Goal: Transaction & Acquisition: Purchase product/service

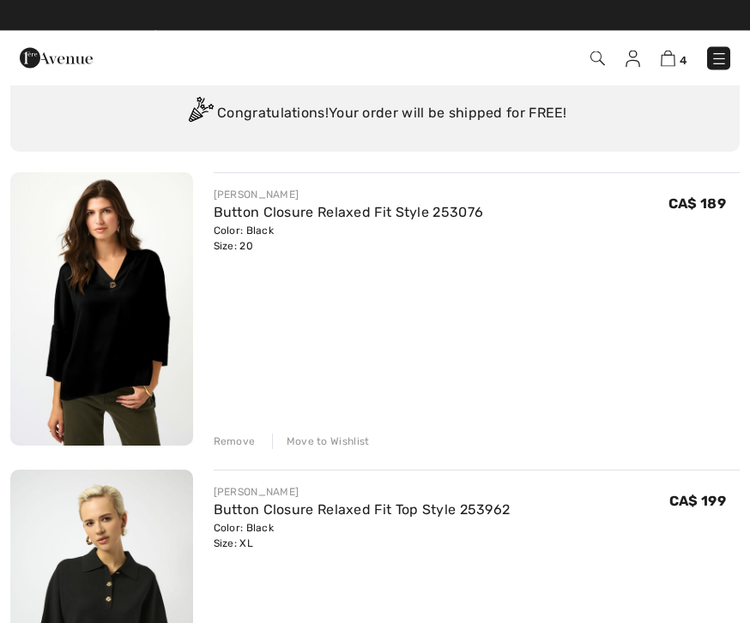
scroll to position [81, 0]
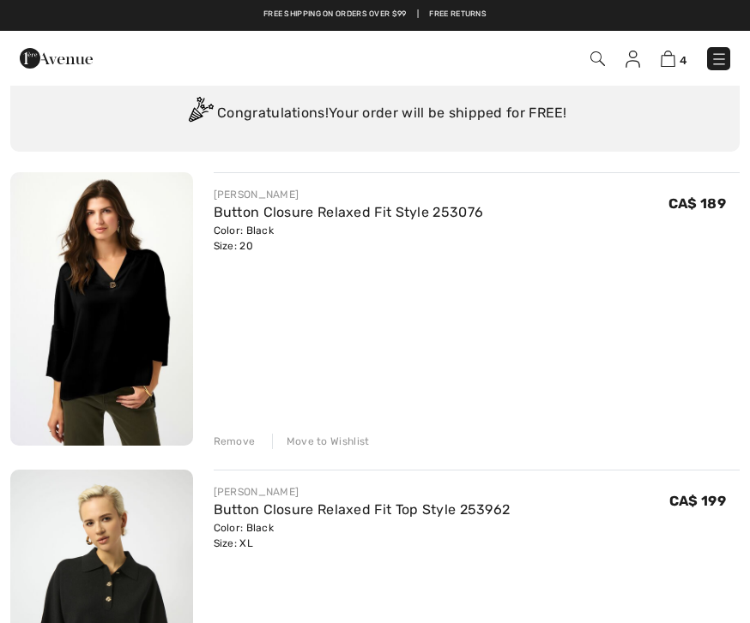
click at [273, 215] on link "Button Closure Relaxed Fit Style 253076" at bounding box center [349, 212] width 270 height 16
click at [133, 330] on img at bounding box center [101, 309] width 183 height 274
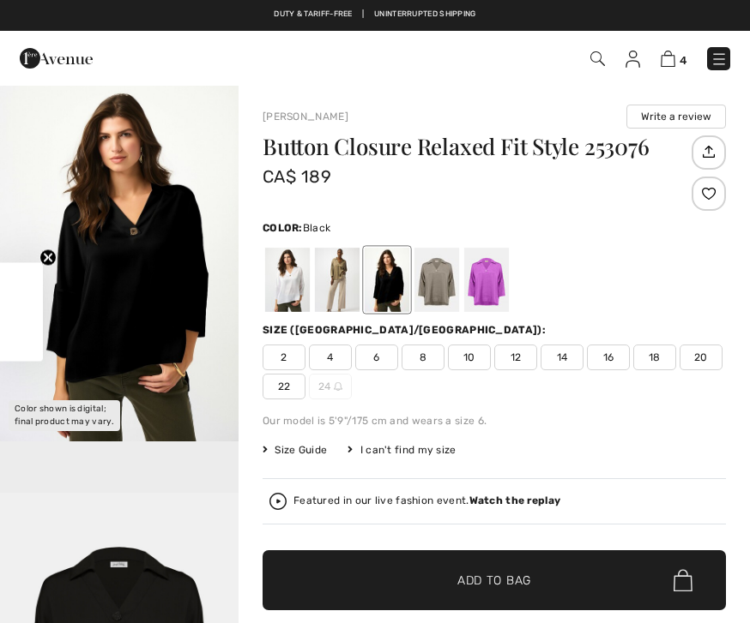
checkbox input "true"
click at [653, 362] on span "18" at bounding box center [654, 358] width 43 height 26
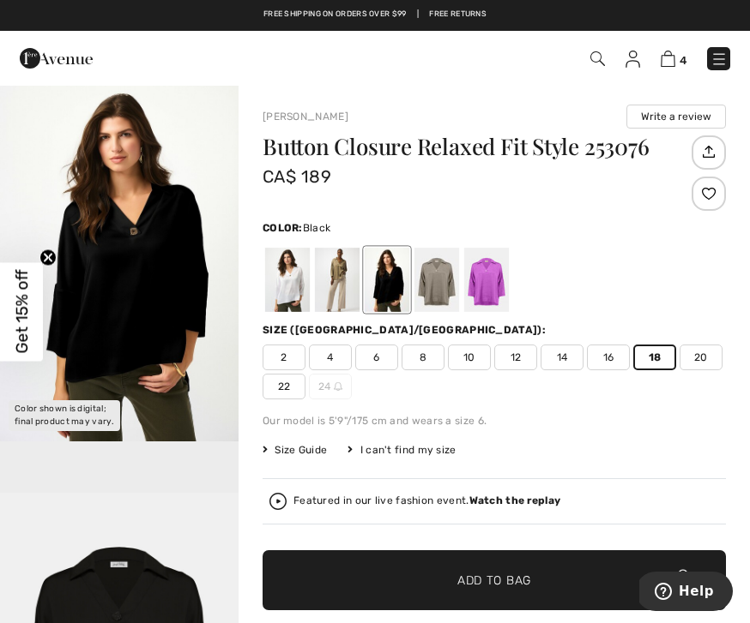
click at [141, 275] on img "1 / 2" at bounding box center [119, 263] width 238 height 358
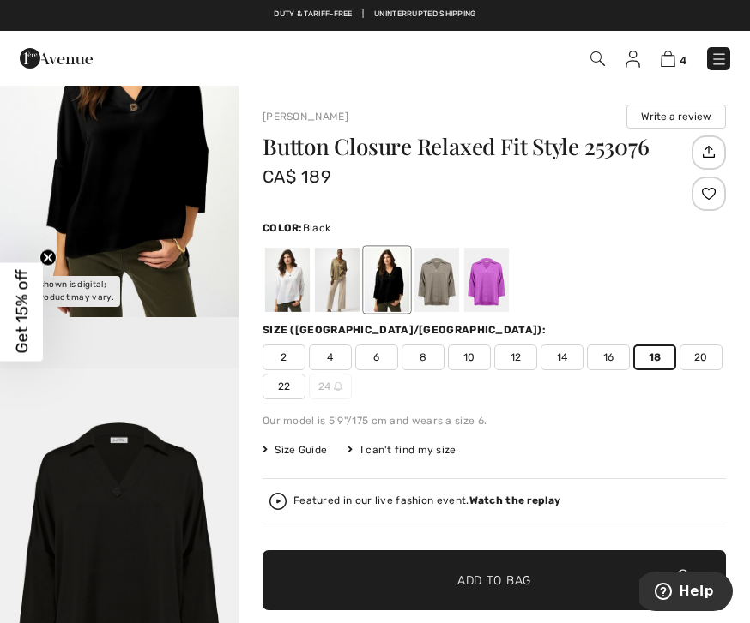
click at [673, 59] on img at bounding box center [667, 59] width 15 height 16
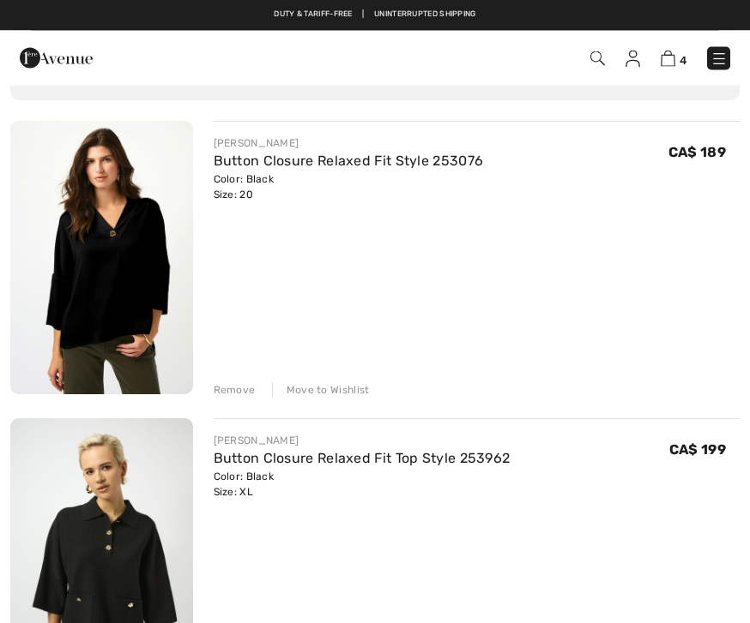
scroll to position [133, 0]
click at [249, 168] on link "Button Closure Relaxed Fit Style 253076" at bounding box center [349, 161] width 270 height 16
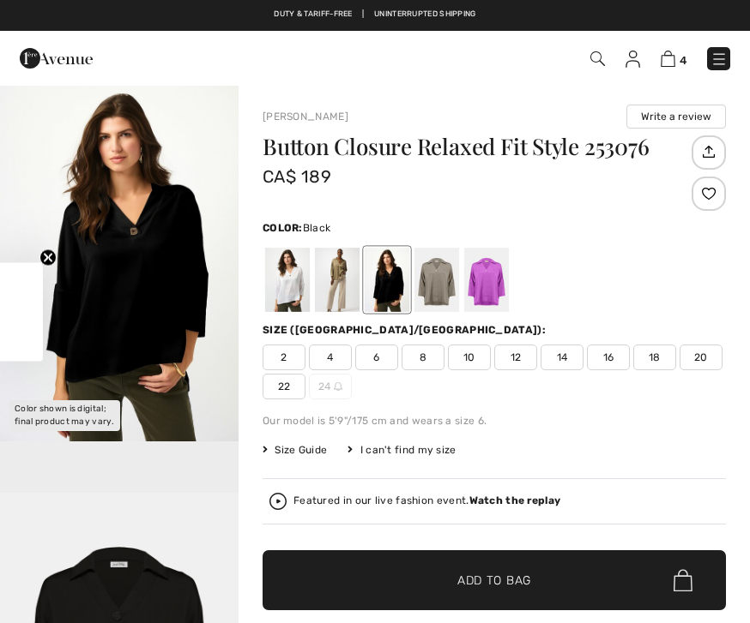
checkbox input "true"
click at [677, 346] on div "2 4 6 8 10 12 14 16 18 20 22 24" at bounding box center [493, 372] width 463 height 55
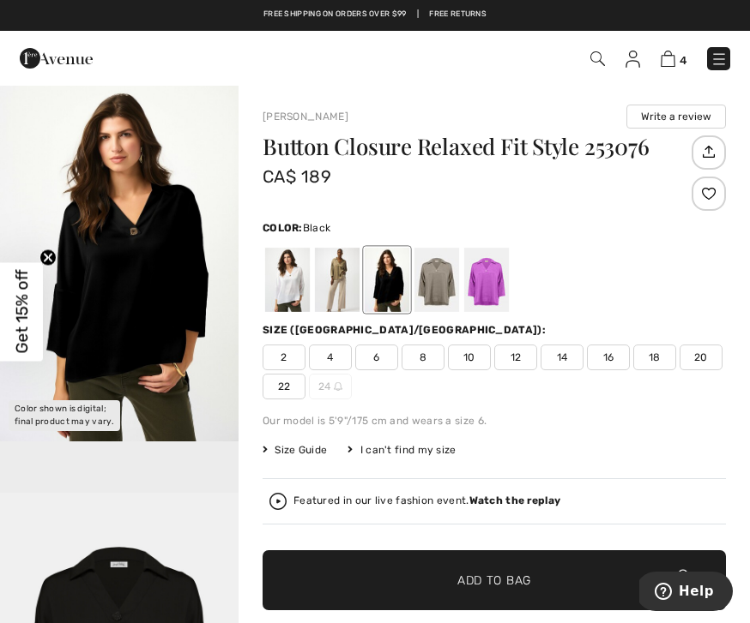
click at [651, 358] on span "18" at bounding box center [654, 358] width 43 height 26
click at [525, 504] on strong "Watch the replay" at bounding box center [515, 501] width 92 height 12
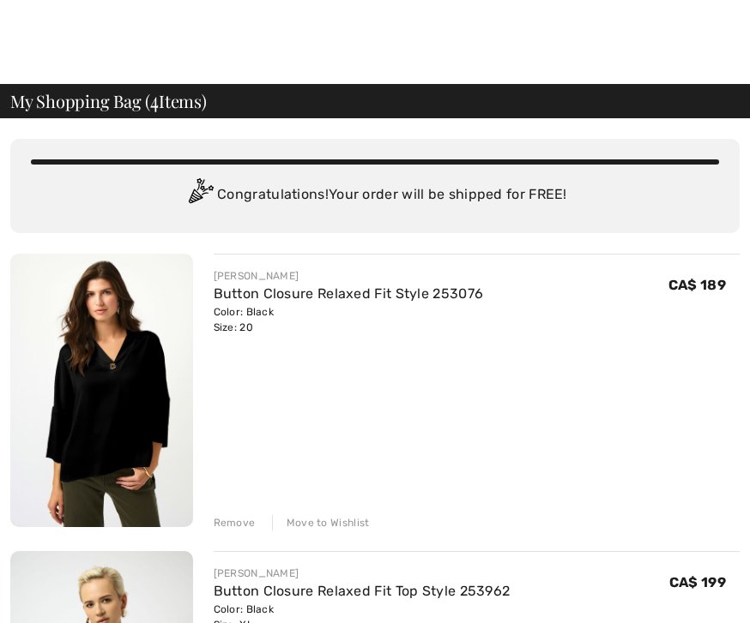
scroll to position [37, 0]
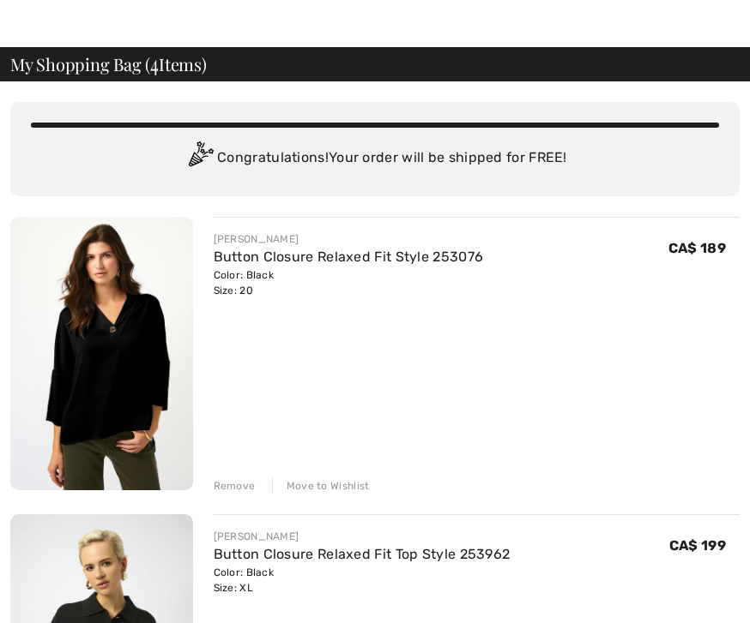
click at [141, 425] on img at bounding box center [101, 354] width 183 height 274
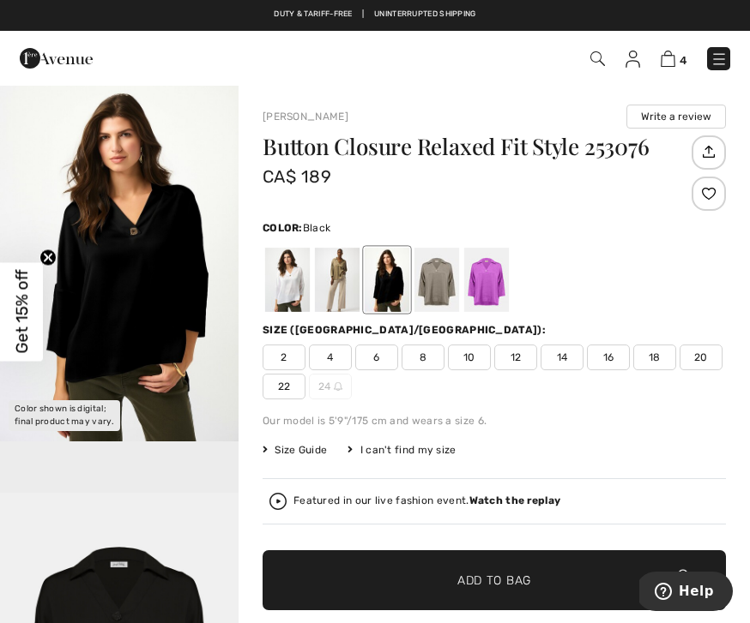
click at [657, 358] on span "18" at bounding box center [654, 358] width 43 height 26
click at [497, 580] on span "Add to Bag" at bounding box center [494, 581] width 74 height 18
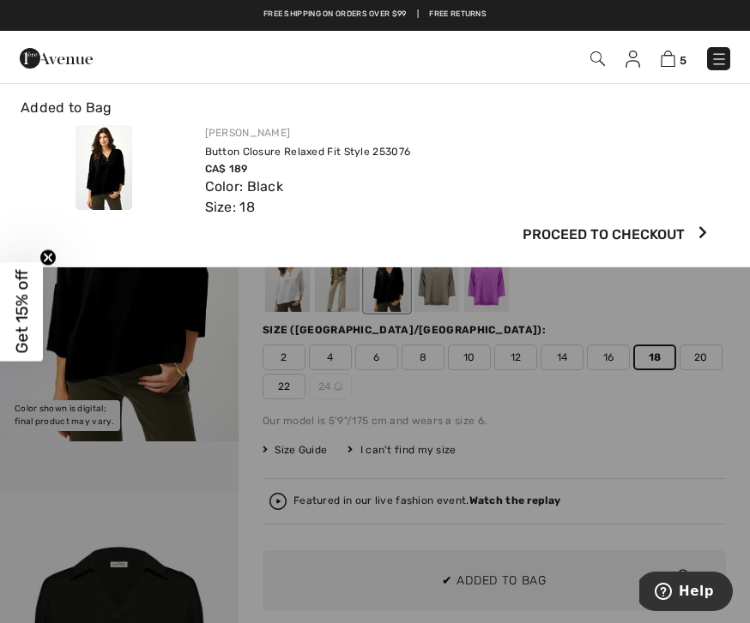
click at [671, 59] on img at bounding box center [667, 59] width 15 height 16
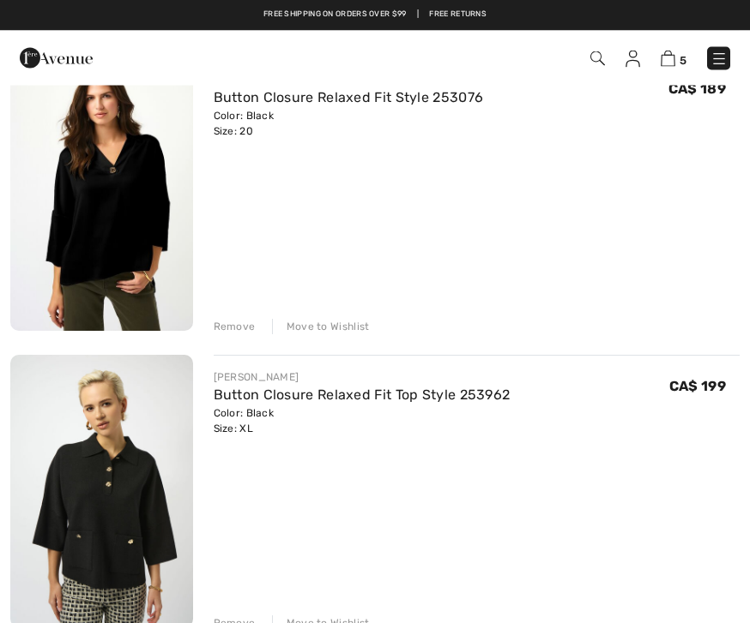
scroll to position [196, 0]
click at [240, 328] on div "Remove" at bounding box center [235, 326] width 42 height 15
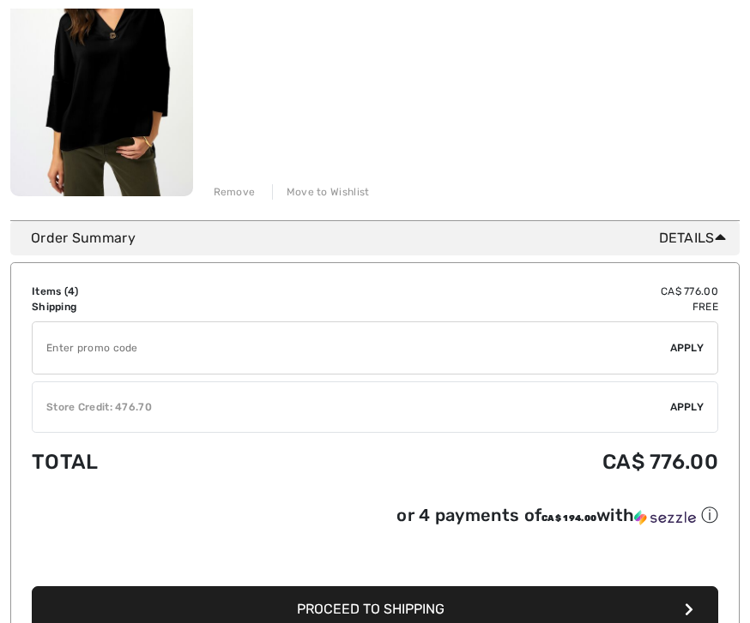
scroll to position [1241, 0]
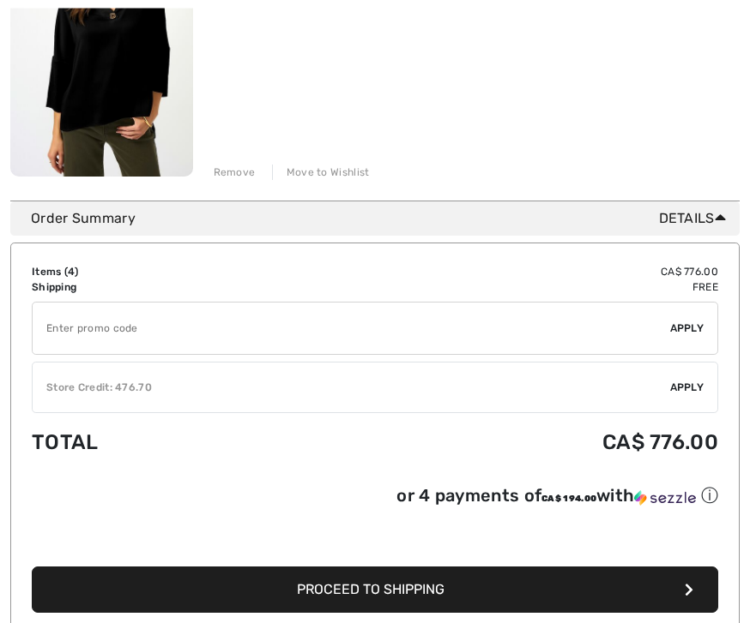
click at [686, 388] on span "Apply" at bounding box center [687, 388] width 34 height 15
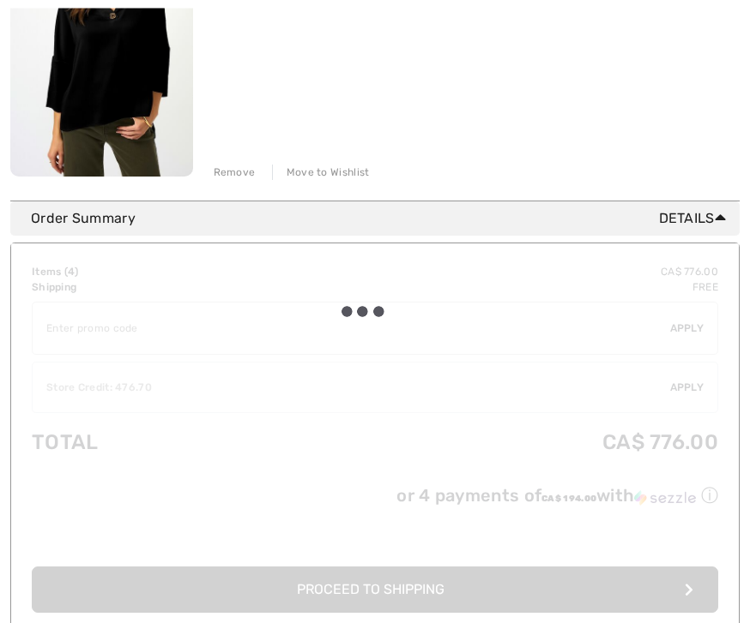
scroll to position [1242, 0]
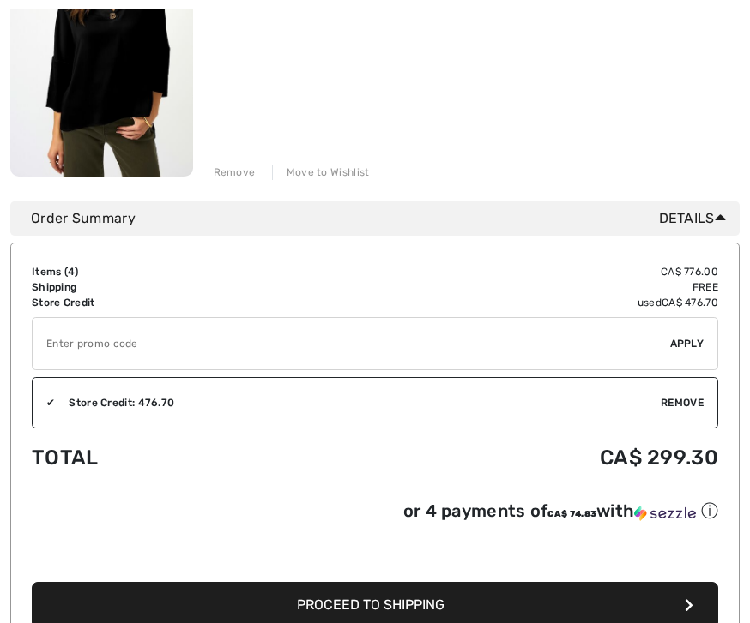
click at [396, 617] on button "Proceed to Shipping" at bounding box center [375, 605] width 686 height 46
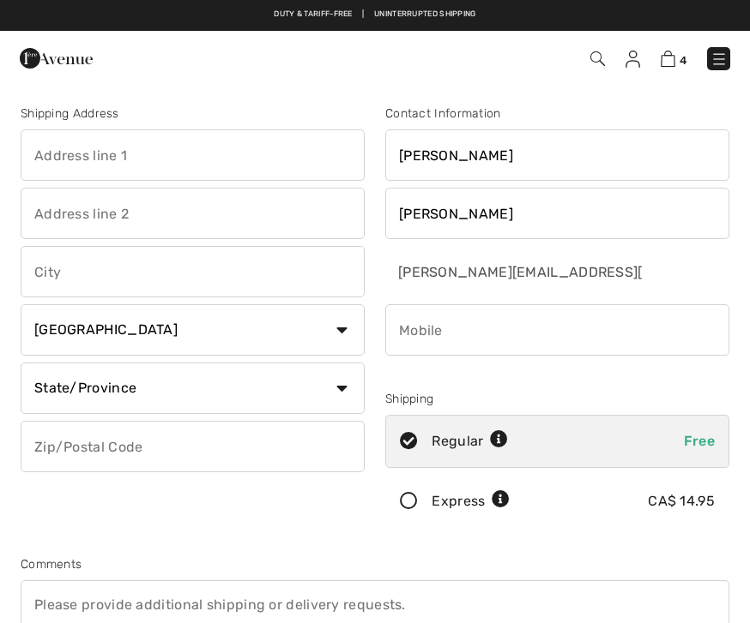
click at [105, 148] on input "text" at bounding box center [193, 154] width 344 height 51
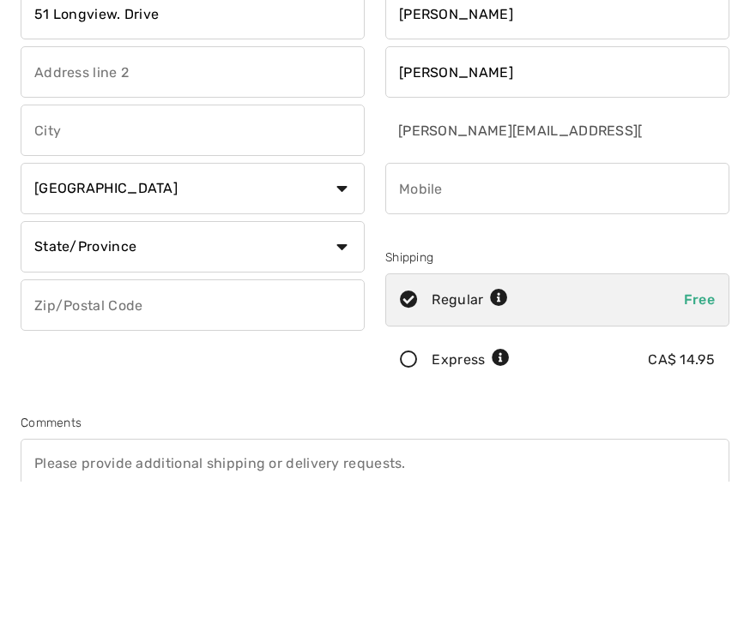
type input "51 Longview. Drive"
click at [89, 246] on input "text" at bounding box center [193, 271] width 344 height 51
type input "Spruce Grove"
click at [342, 363] on select "State/Province Alberta British Columbia Manitoba New Brunswick Newfoundland and…" at bounding box center [193, 388] width 344 height 51
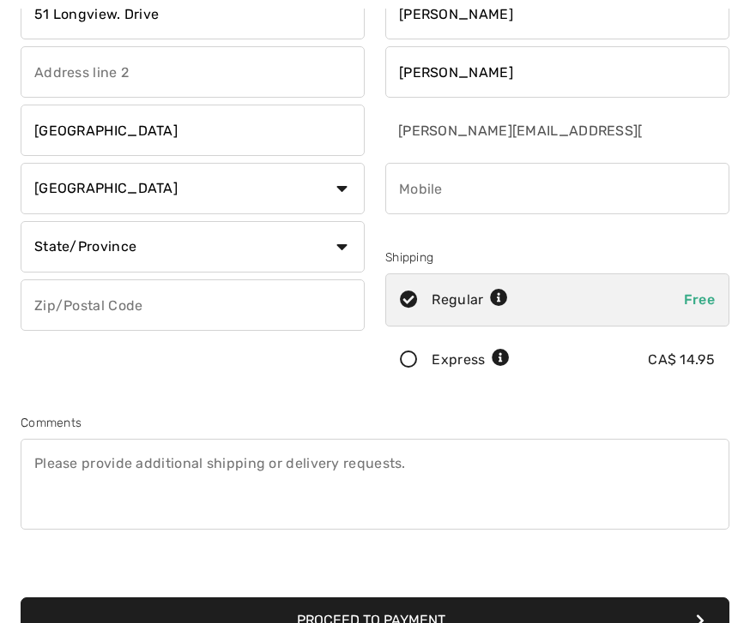
select select "AB"
click at [132, 310] on input "text" at bounding box center [193, 305] width 344 height 51
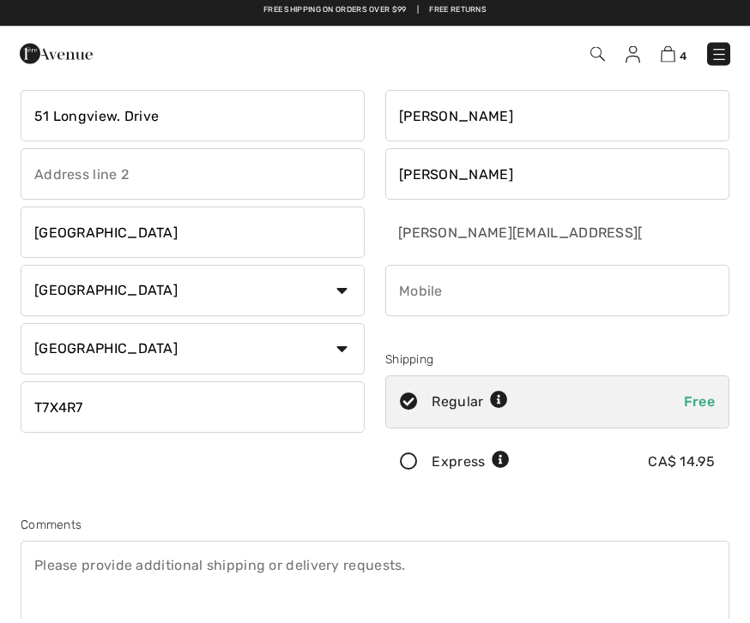
scroll to position [0, 0]
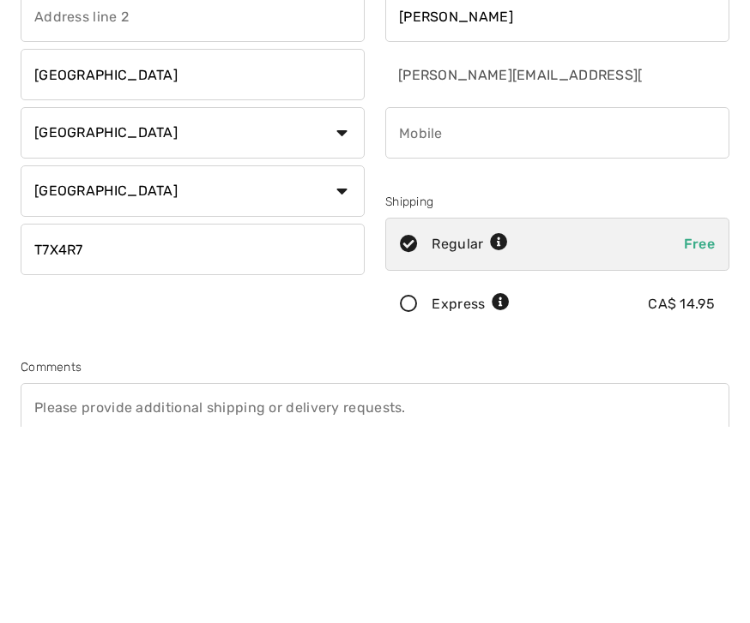
type input "T7X4R7"
click at [437, 304] on input "phone" at bounding box center [557, 329] width 344 height 51
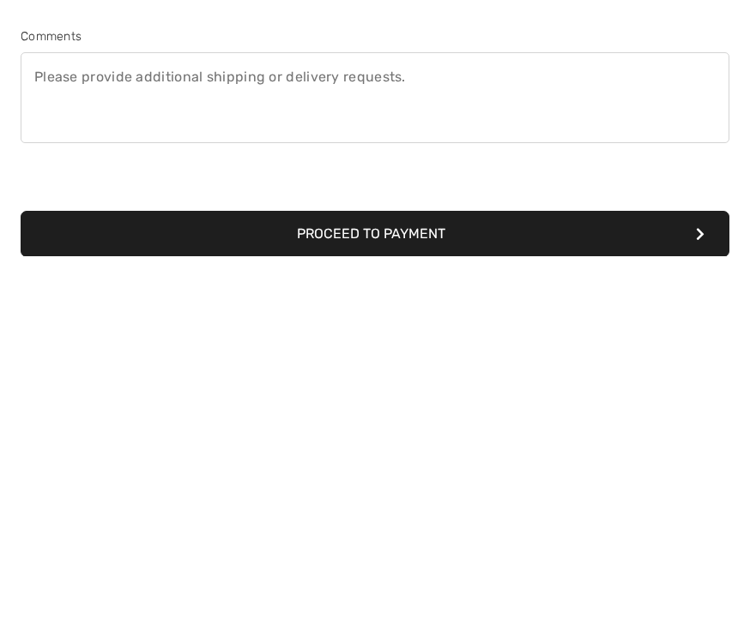
scroll to position [172, 0]
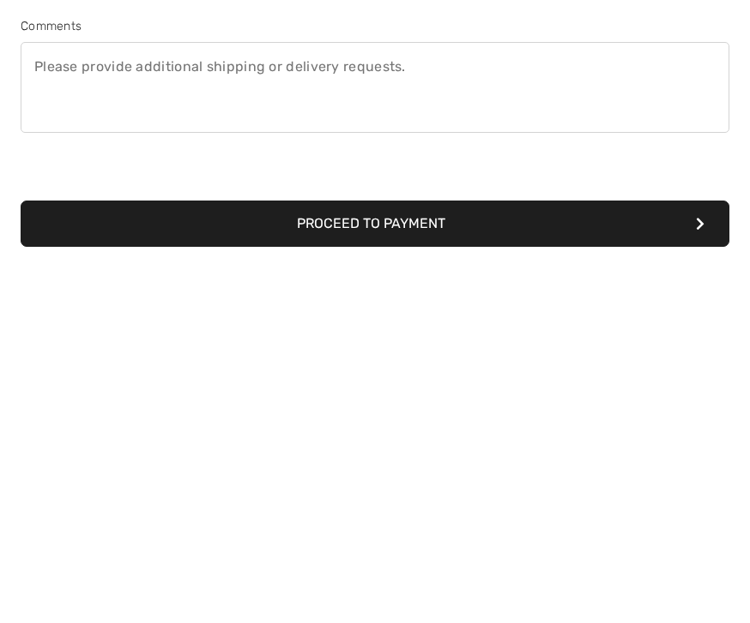
type input "7804057684"
click at [385, 568] on button "Proceed to Payment" at bounding box center [375, 591] width 708 height 46
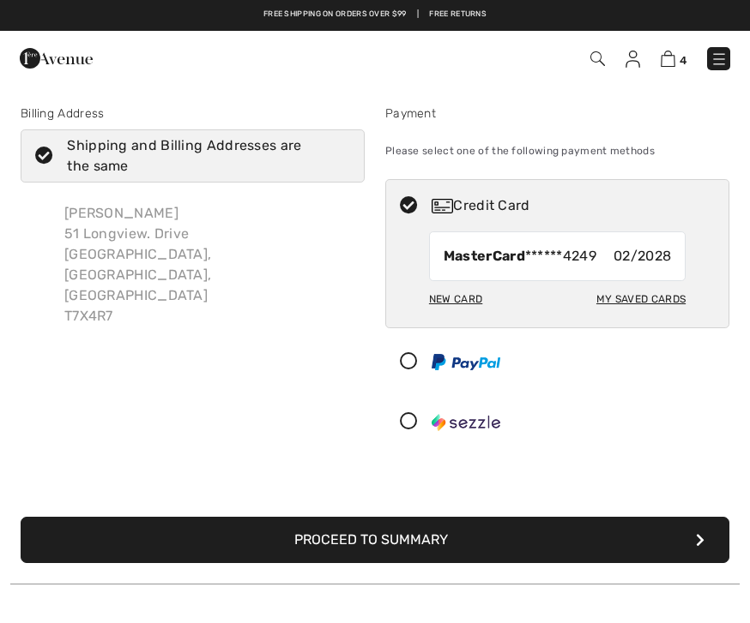
click at [648, 305] on div "My Saved Cards" at bounding box center [640, 299] width 89 height 29
radio input "true"
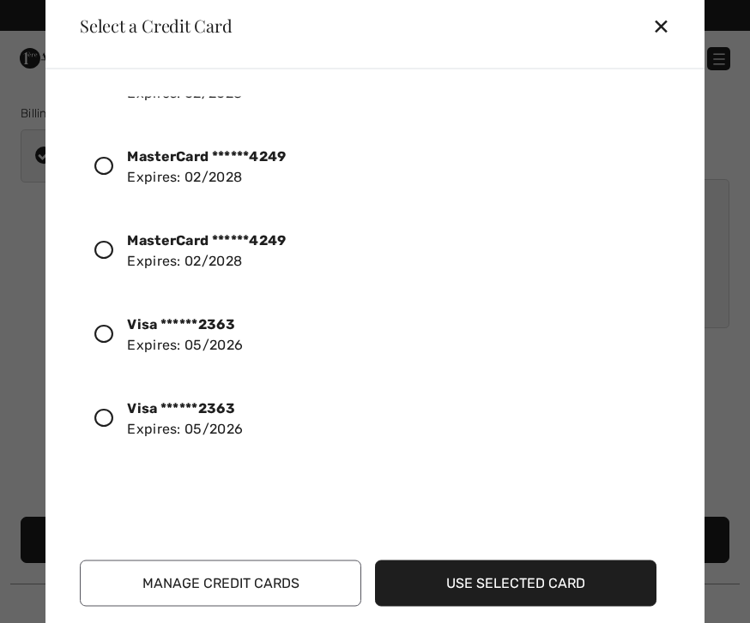
scroll to position [400, 0]
click at [99, 334] on icon at bounding box center [103, 332] width 19 height 19
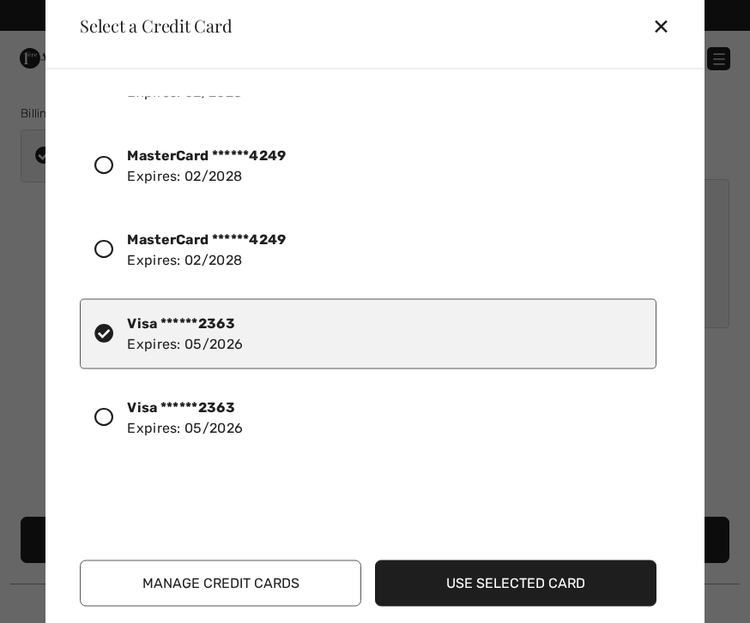
click at [521, 578] on button "Use Selected Card" at bounding box center [515, 583] width 281 height 46
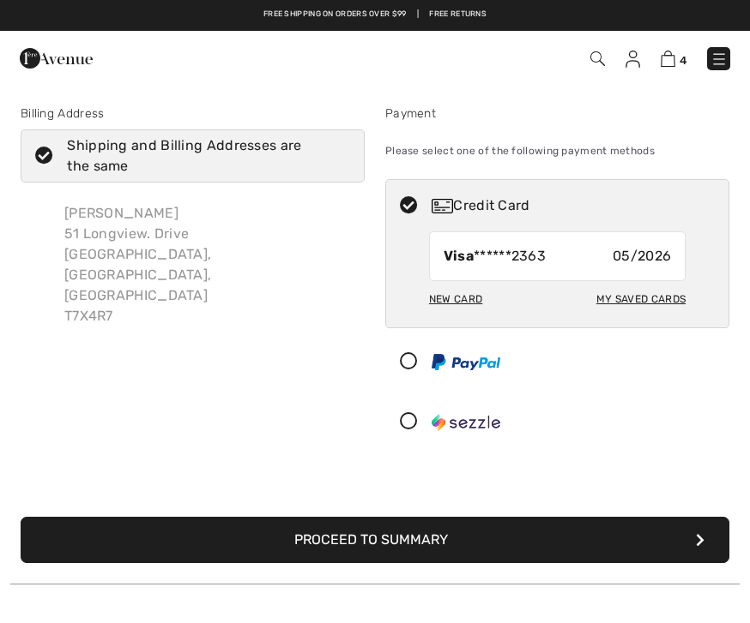
click at [404, 535] on button "Proceed to Summary" at bounding box center [375, 540] width 708 height 46
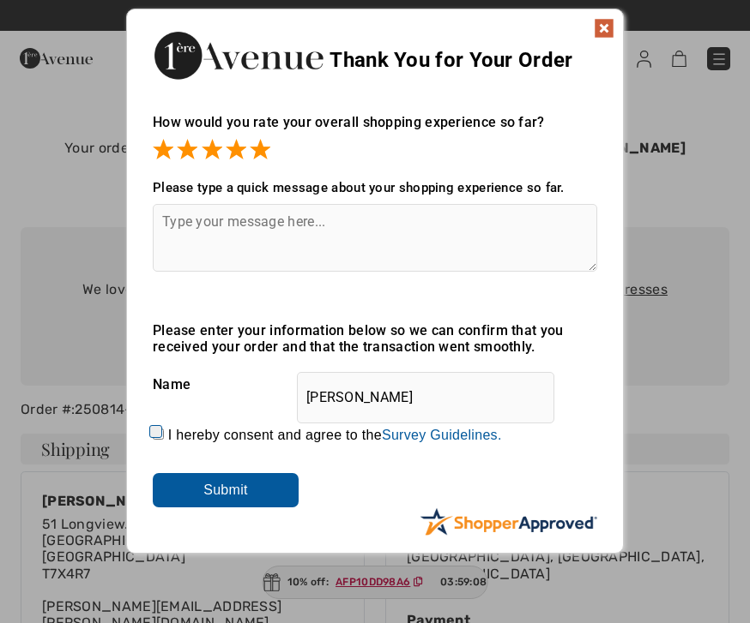
click at [254, 235] on textarea at bounding box center [375, 238] width 444 height 68
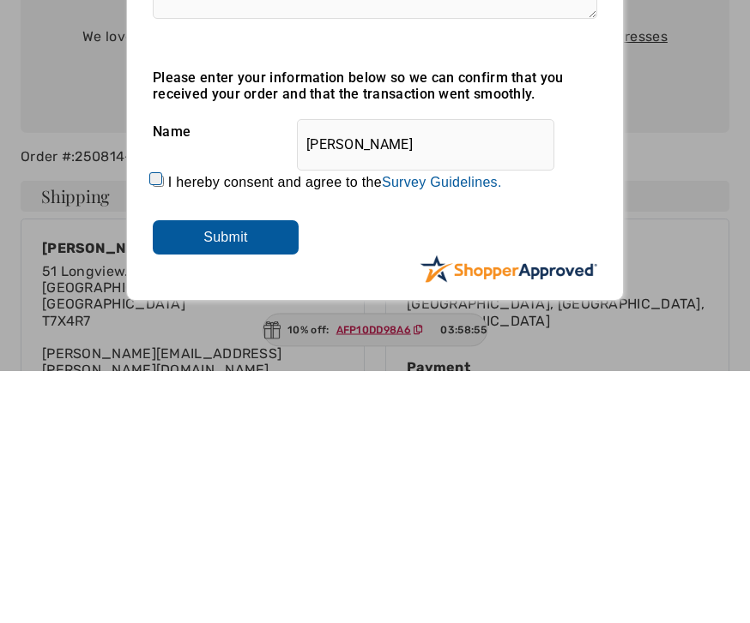
type textarea "Wonderful always!"
click at [164, 429] on input "I hereby consent and agree to the By submitting a review, you grant permission …" at bounding box center [158, 434] width 11 height 11
checkbox input "true"
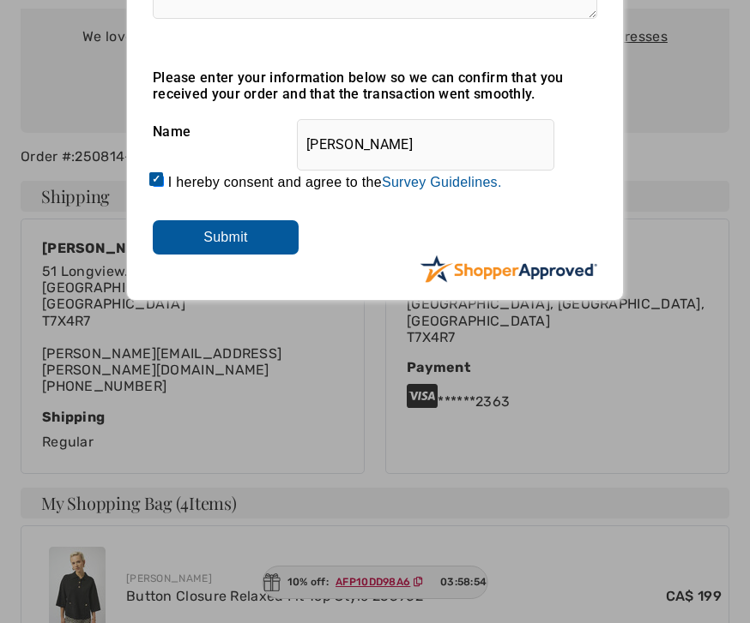
click at [244, 242] on input "Submit" at bounding box center [226, 237] width 146 height 34
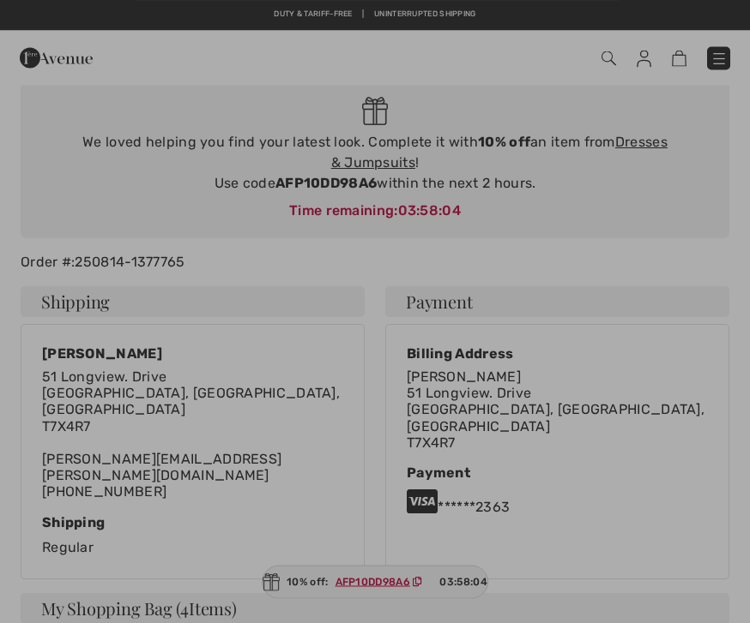
scroll to position [0, 0]
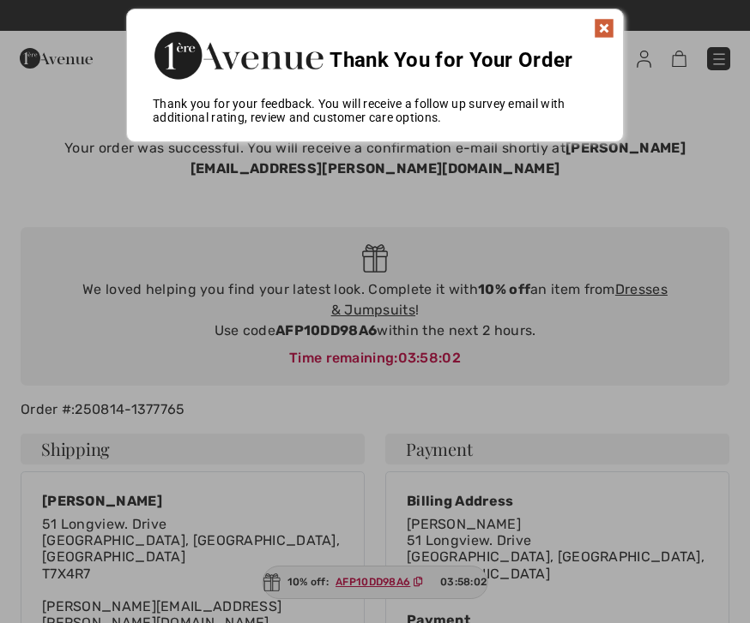
click at [611, 22] on img at bounding box center [603, 28] width 21 height 21
